Goal: Transaction & Acquisition: Subscribe to service/newsletter

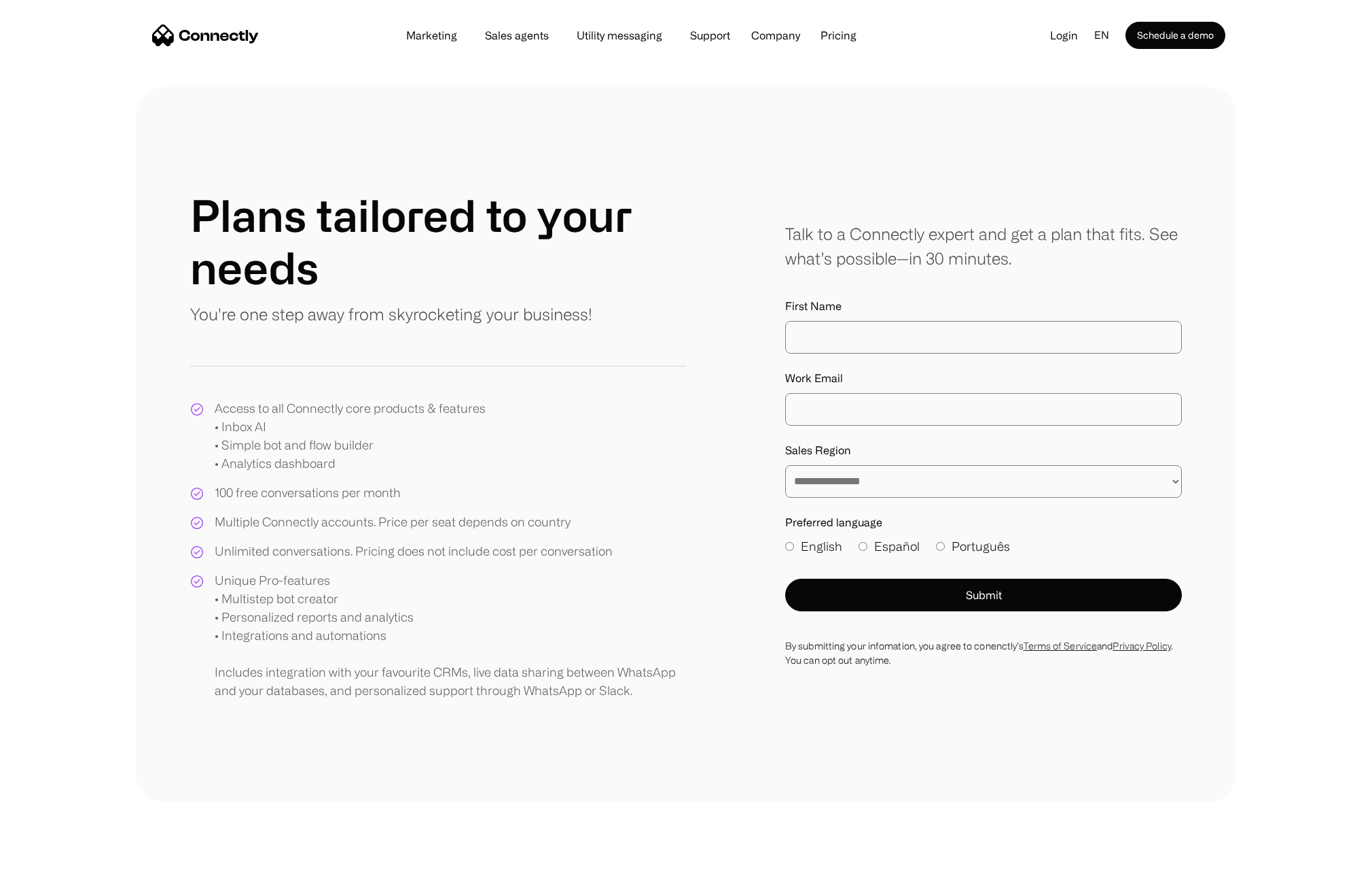
click at [1307, 129] on div "**********" at bounding box center [686, 444] width 1372 height 714
click at [63, 66] on section at bounding box center [686, 73] width 1372 height 27
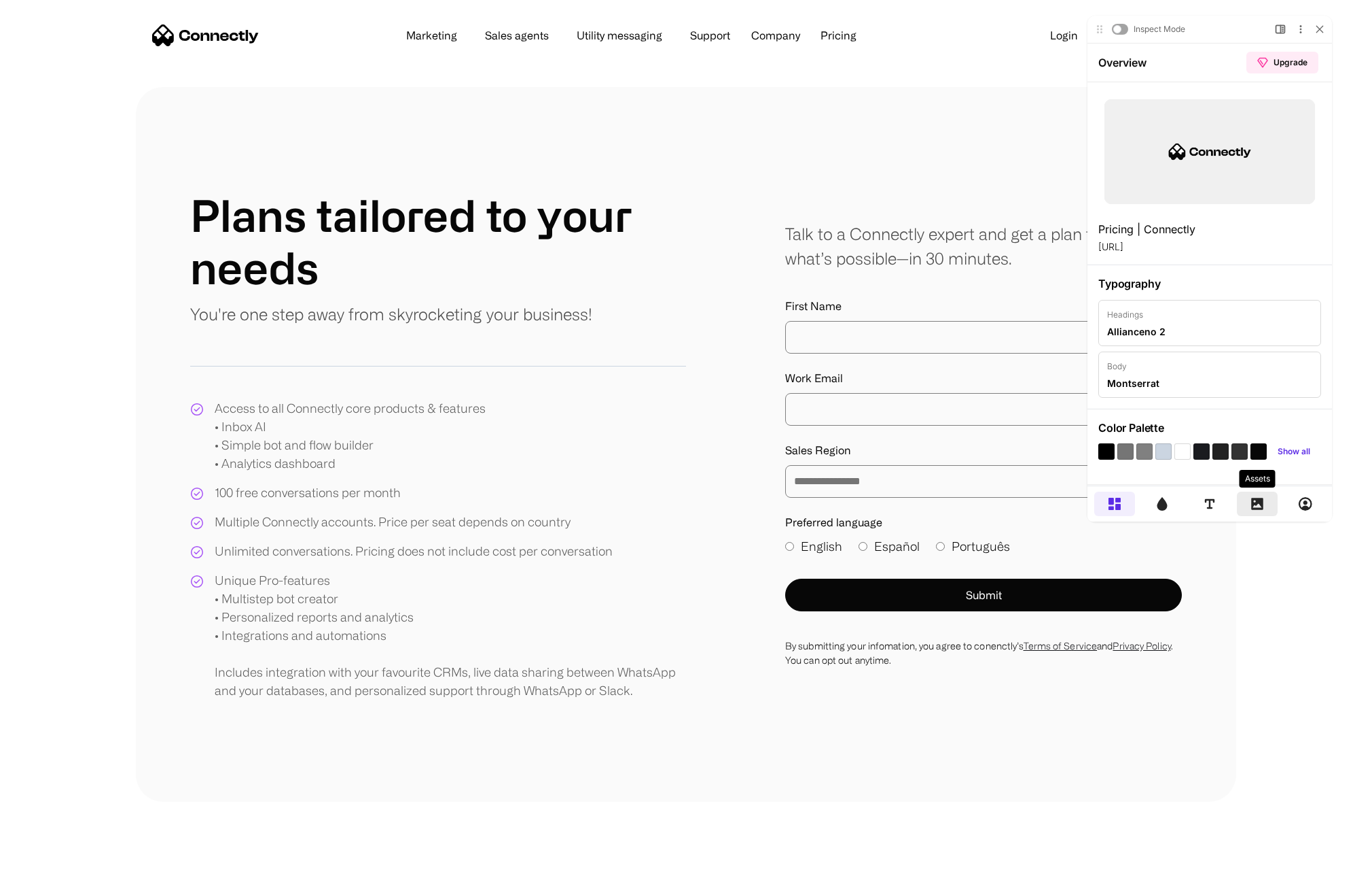
click at [1269, 504] on div at bounding box center [1257, 504] width 40 height 24
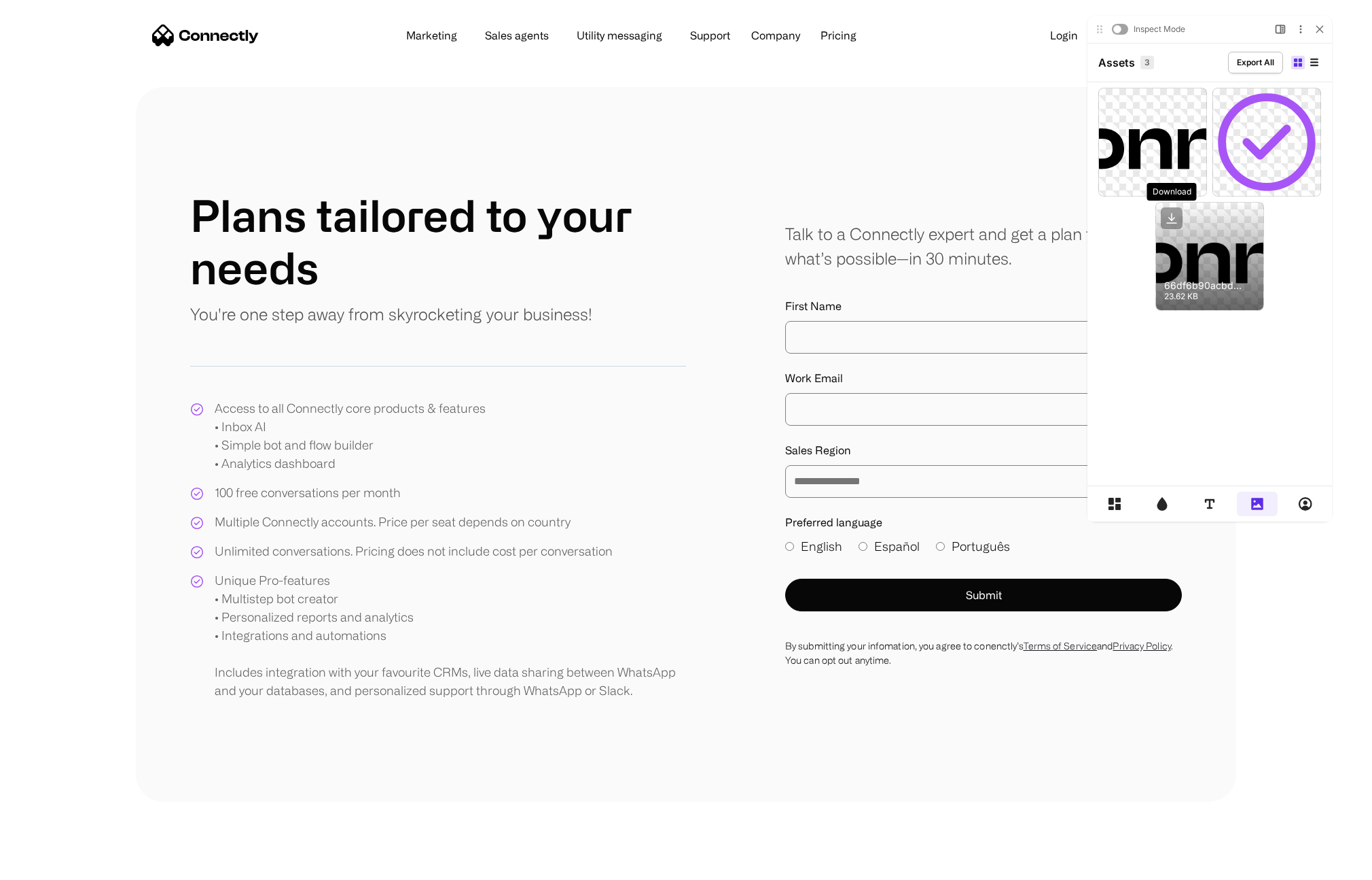
click at [1170, 220] on icon at bounding box center [1171, 218] width 22 height 22
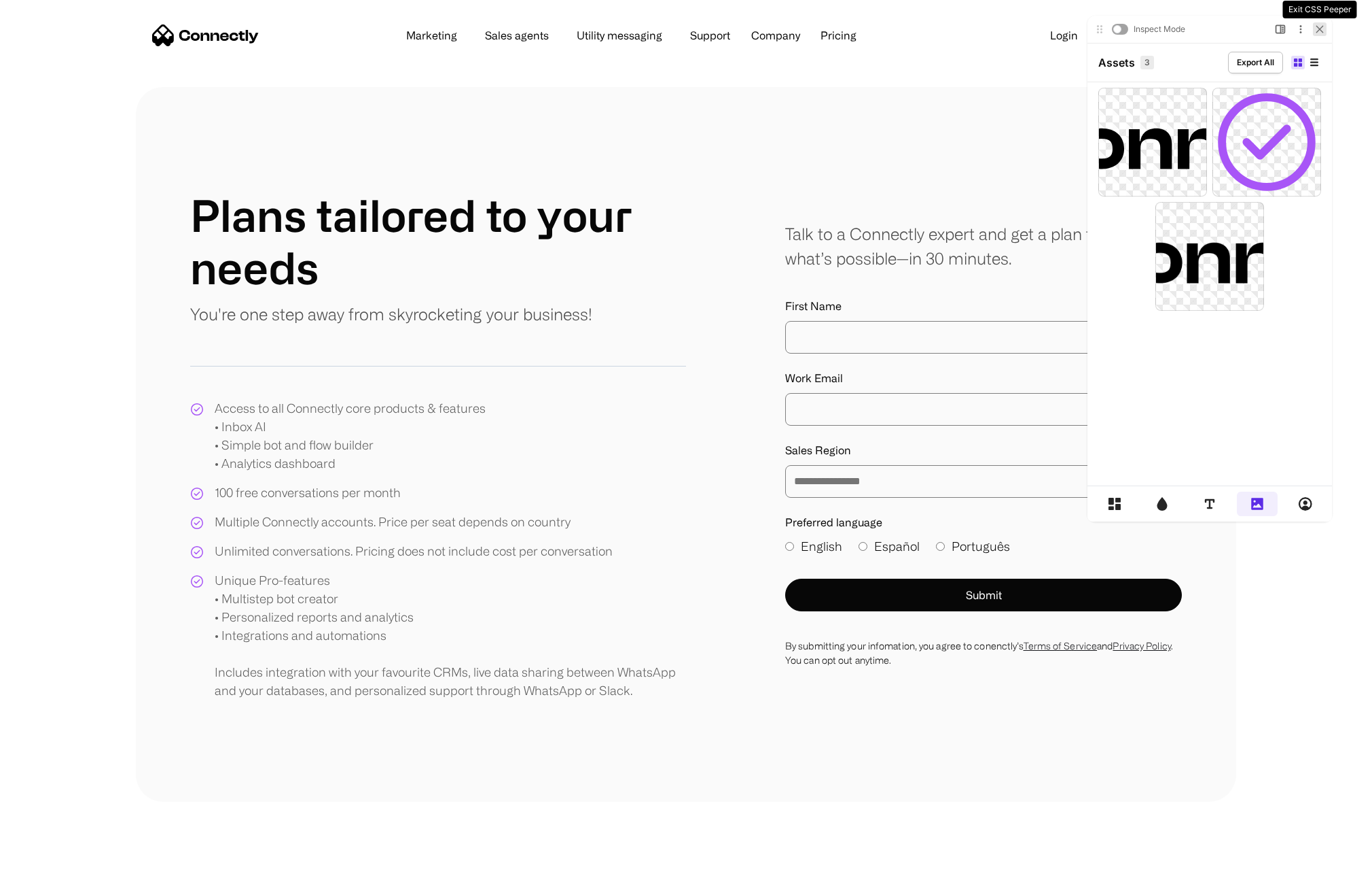
click at [1318, 30] on icon at bounding box center [1320, 29] width 8 height 8
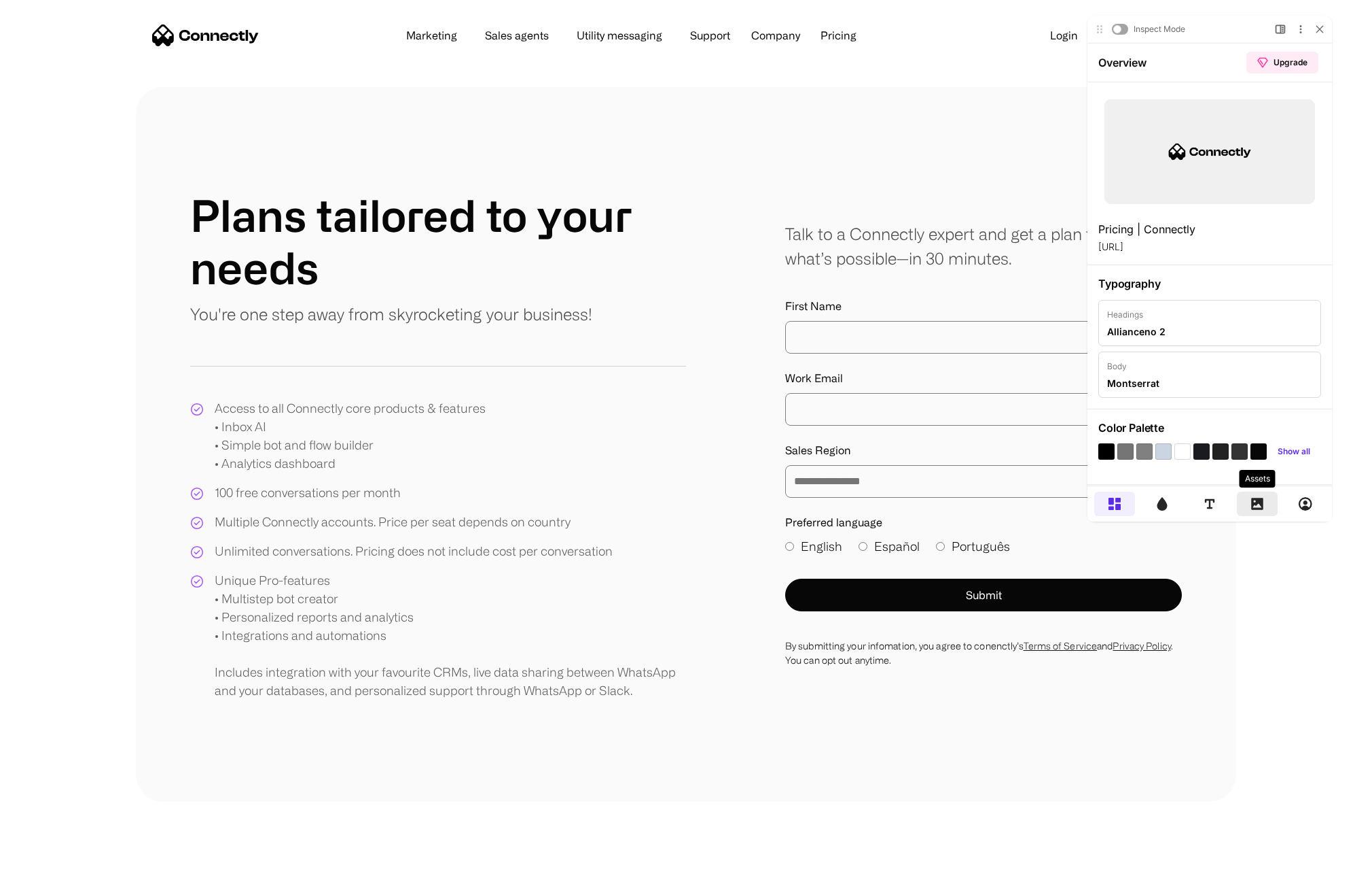
click at [1248, 501] on div at bounding box center [1257, 504] width 40 height 24
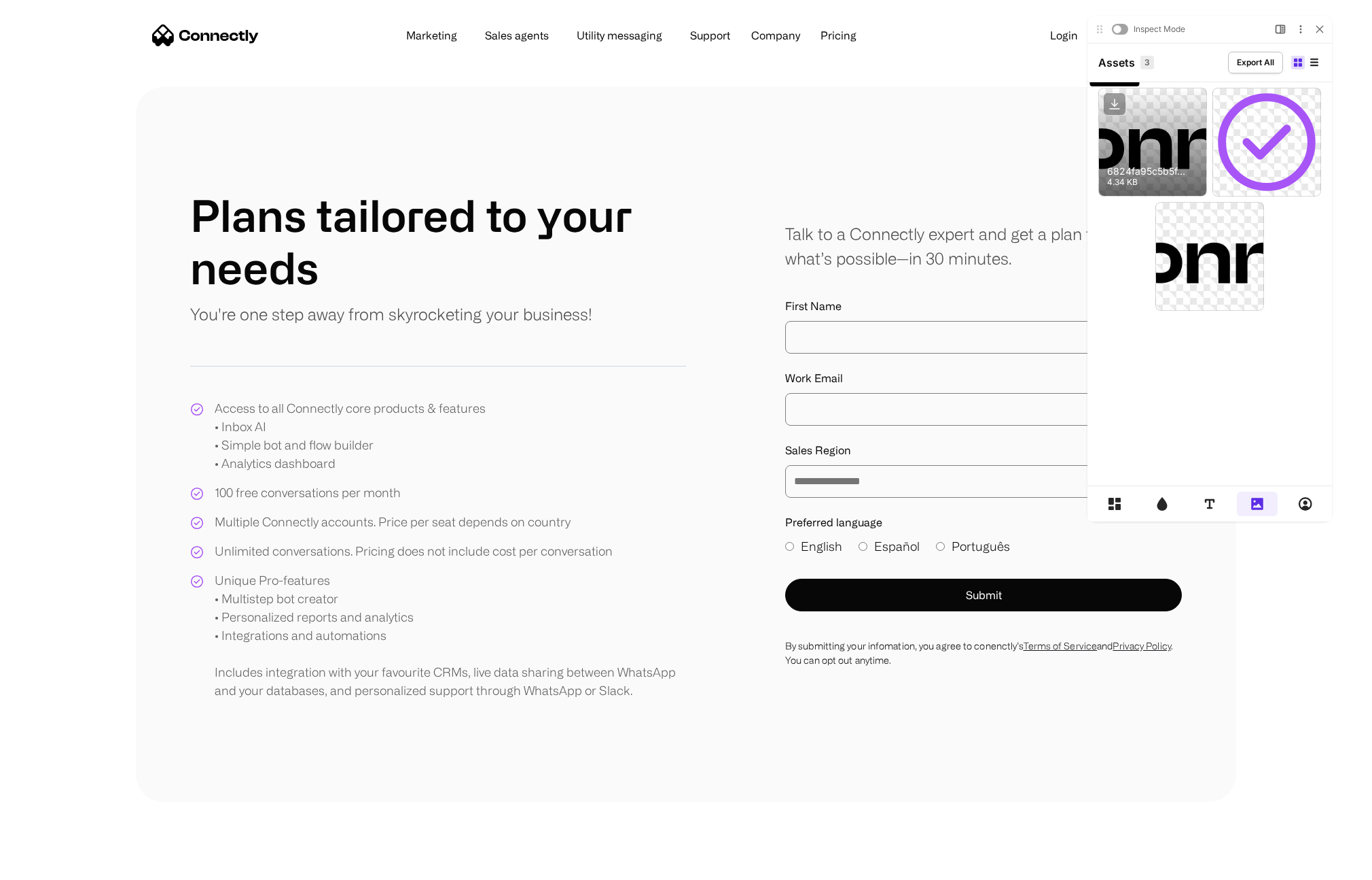
click at [1116, 102] on icon at bounding box center [1114, 104] width 22 height 22
